Goal: Task Accomplishment & Management: Complete application form

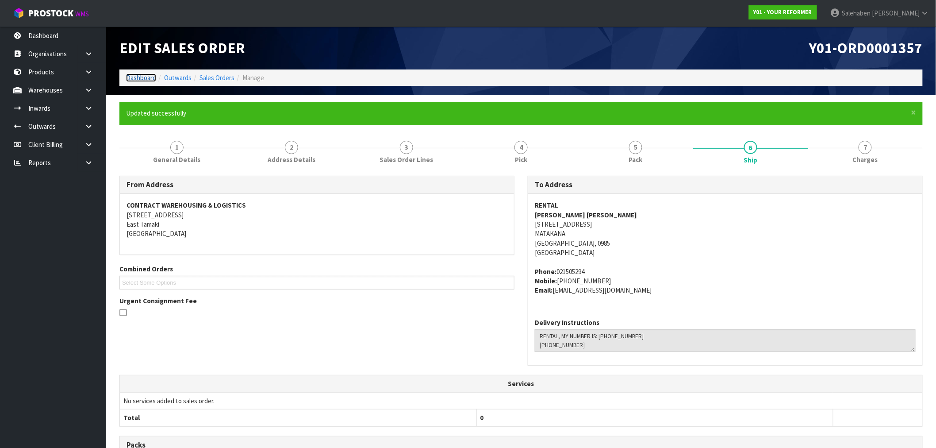
click at [140, 79] on link "Dashboard" at bounding box center [141, 77] width 30 height 8
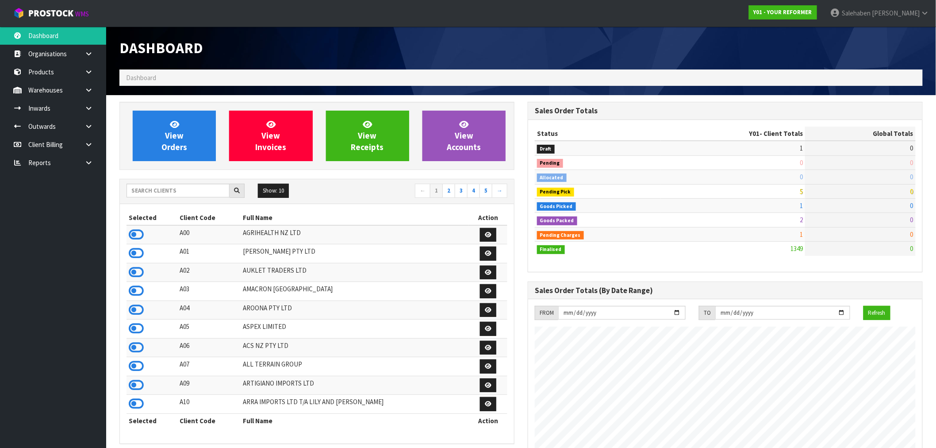
scroll to position [642, 408]
click at [165, 191] on input "text" at bounding box center [177, 191] width 103 height 14
click at [171, 192] on input "text" at bounding box center [177, 191] width 103 height 14
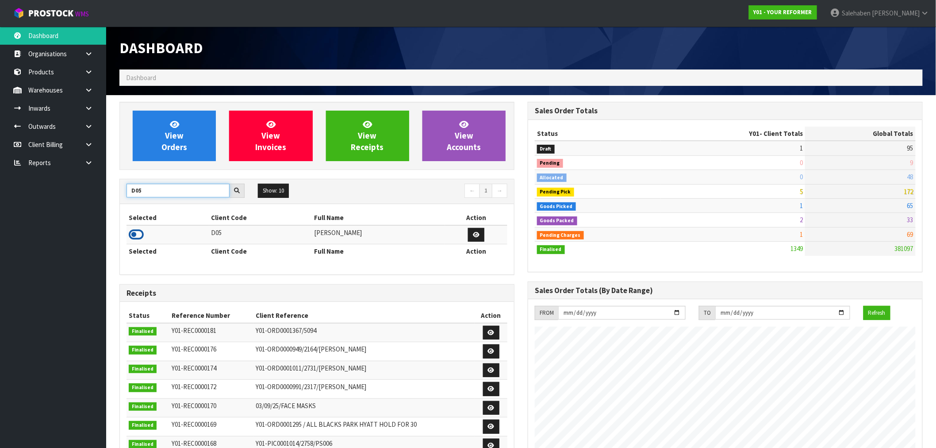
type input "D05"
click at [136, 235] on icon at bounding box center [136, 234] width 15 height 13
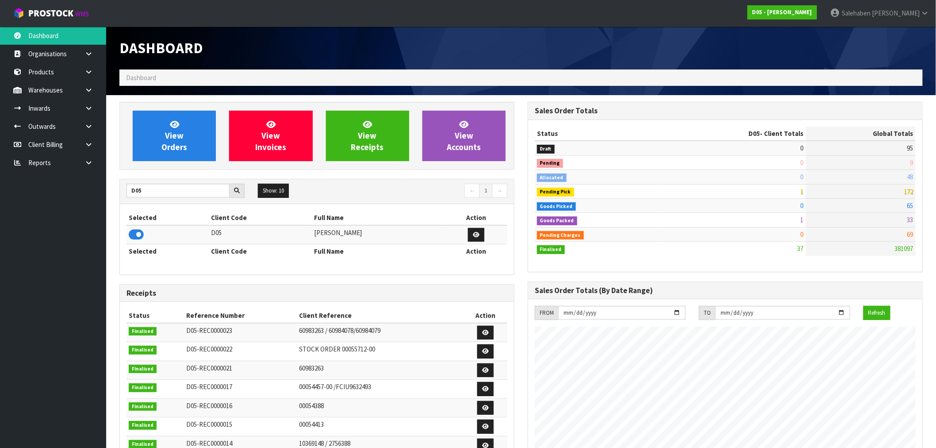
scroll to position [670, 408]
click at [178, 137] on span "View Orders" at bounding box center [174, 135] width 26 height 33
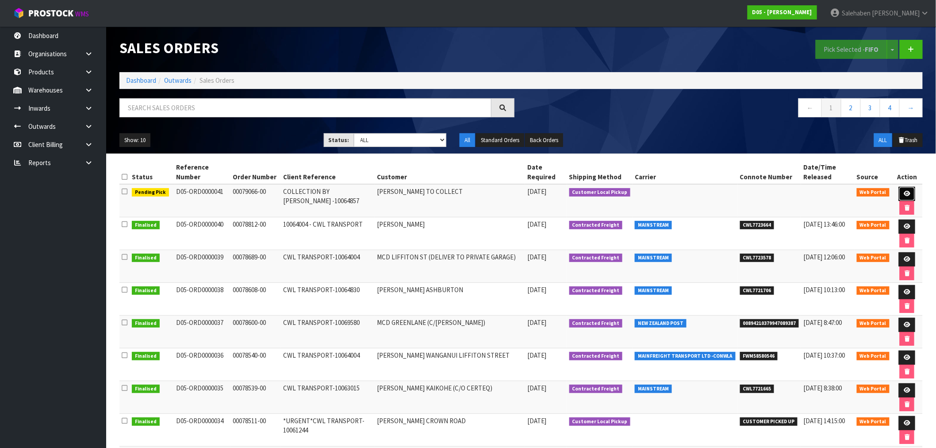
click at [907, 193] on icon at bounding box center [907, 194] width 7 height 6
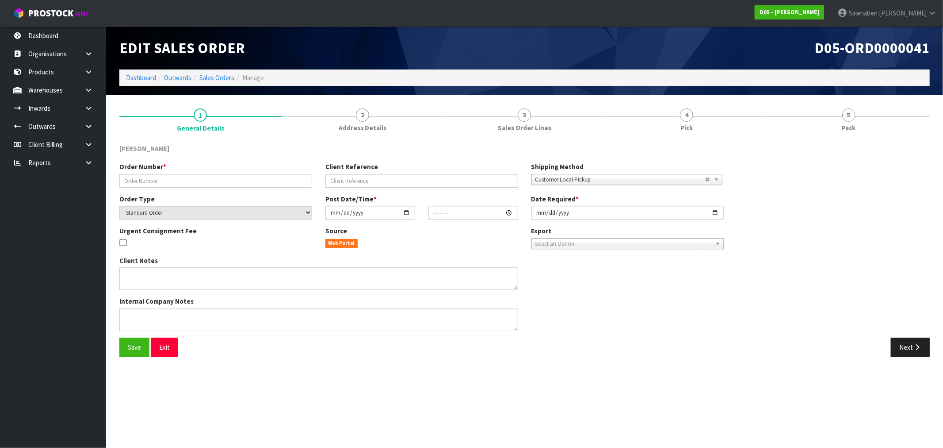
type input "00079066-00"
type input "COLLECTION BY [PERSON_NAME] -10064857"
select select "number:0"
type input "[DATE]"
type input "07:02:00.000"
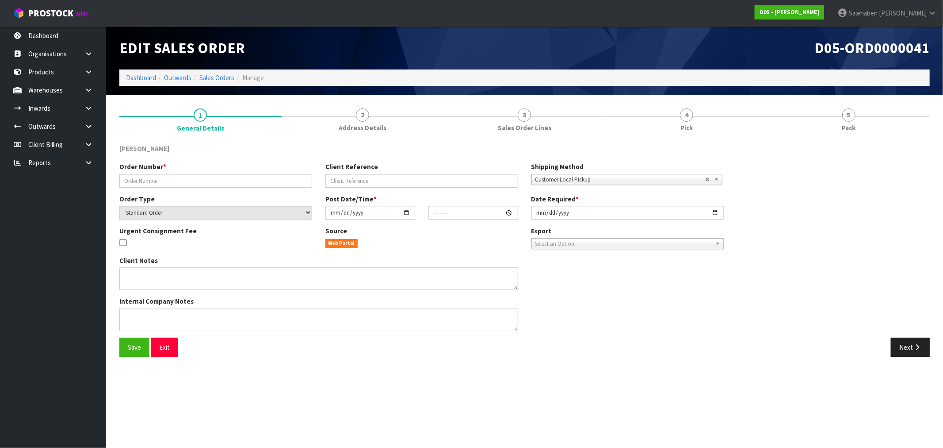
type input "[DATE]"
type textarea "DDD 16/9 [PERSON_NAME] TO COLLECT FROM WAREHOUSE AND CHECK BEFORE TAKING TO SITE"
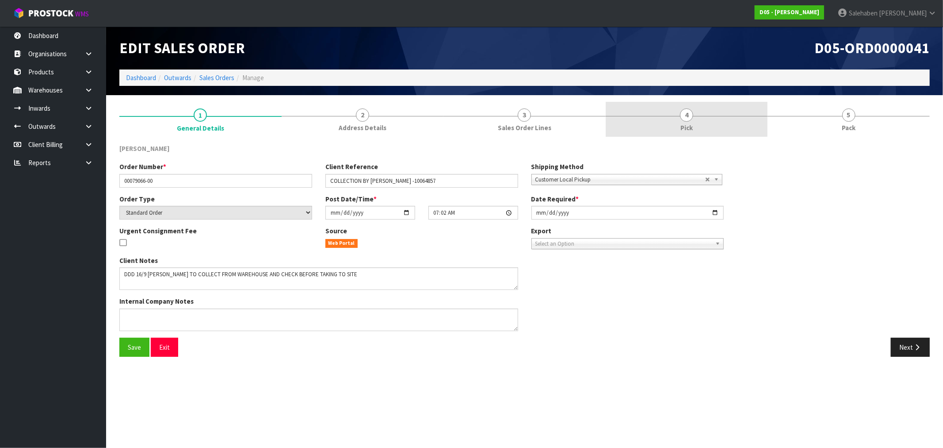
click at [691, 121] on link "4 Pick" at bounding box center [687, 119] width 162 height 35
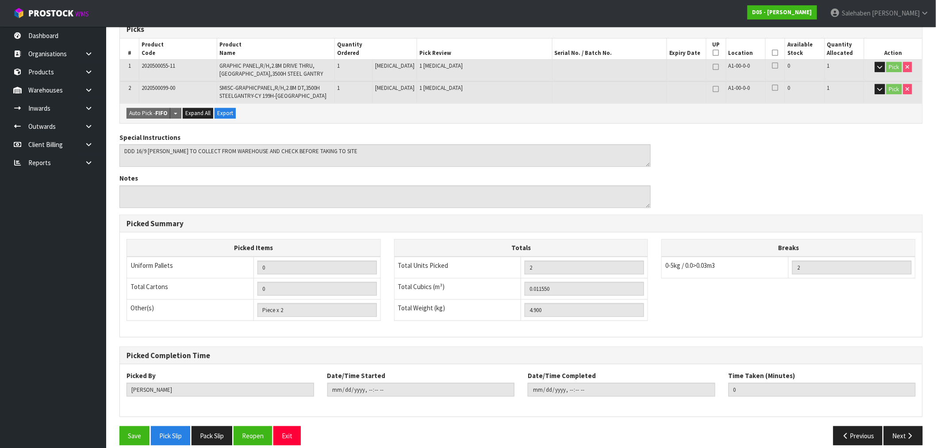
scroll to position [165, 0]
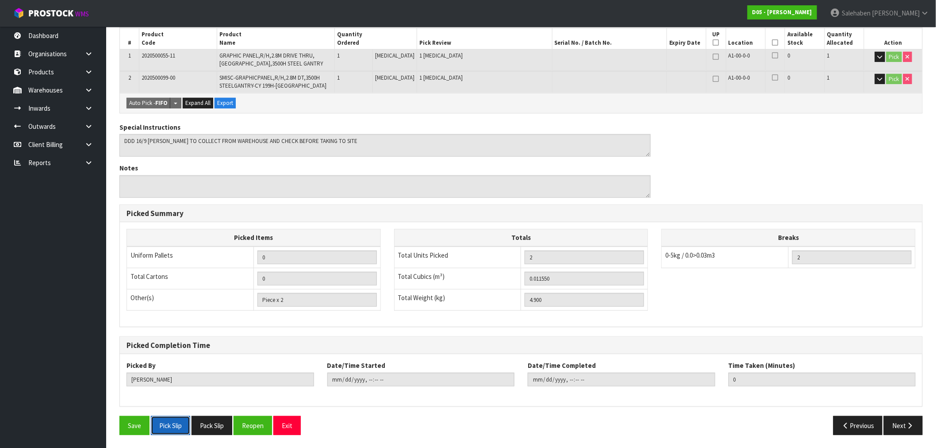
click at [177, 427] on button "Pick Slip" at bounding box center [170, 425] width 39 height 19
